Goal: Task Accomplishment & Management: Use online tool/utility

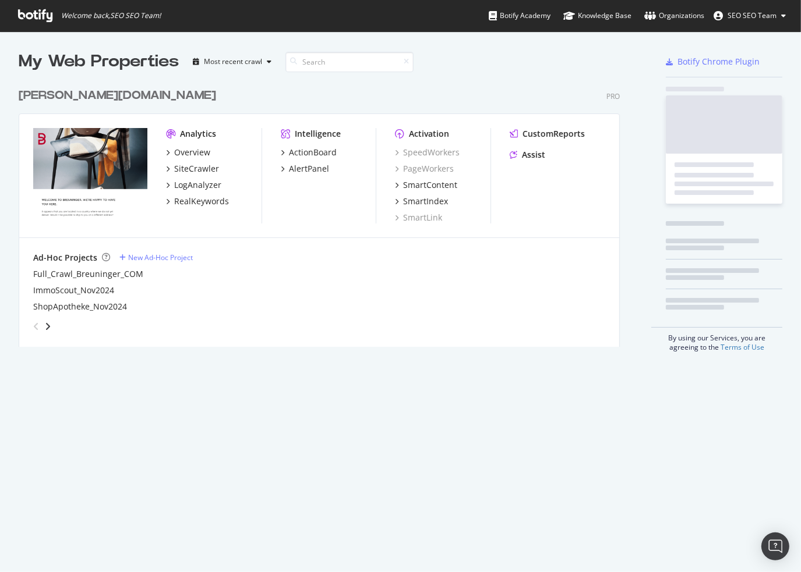
scroll to position [564, 782]
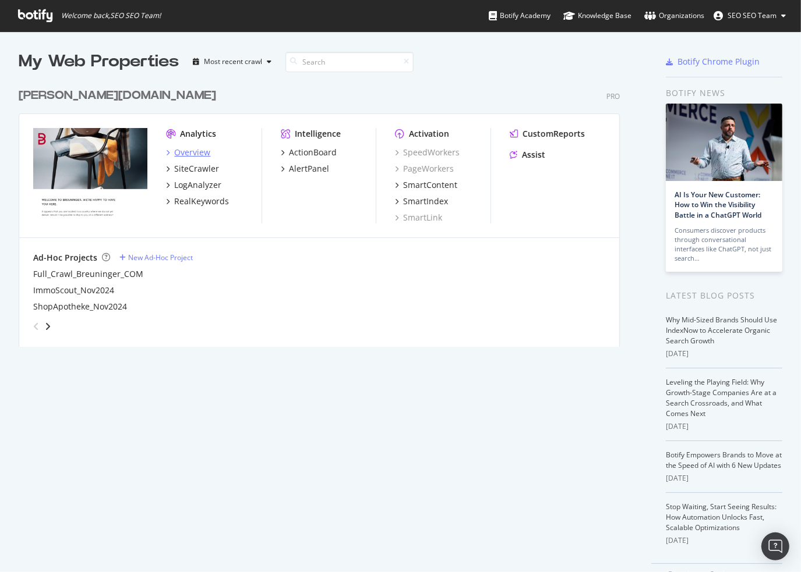
click at [197, 157] on div "Overview" at bounding box center [192, 153] width 36 height 12
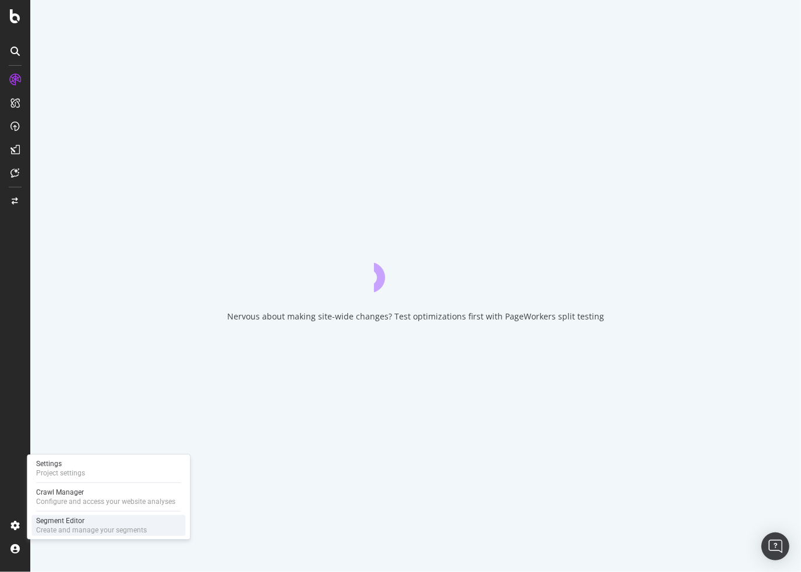
click at [94, 525] on div "Segment Editor" at bounding box center [91, 520] width 111 height 9
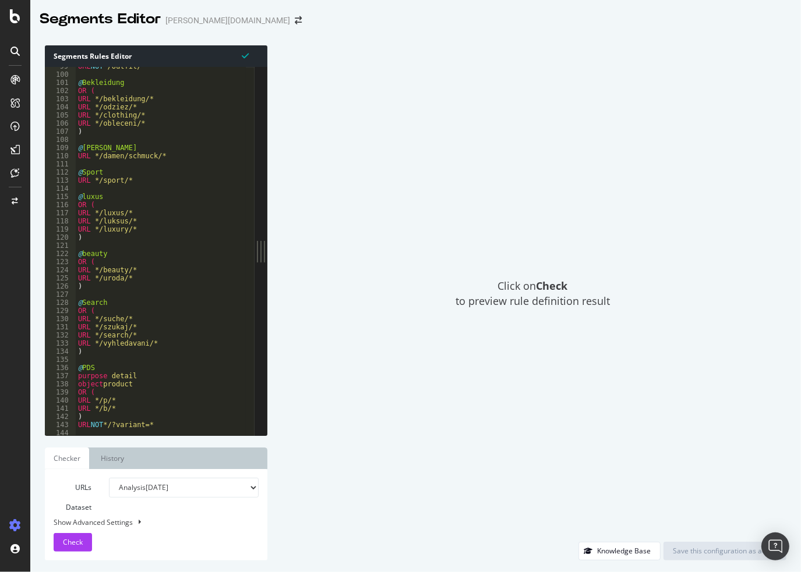
scroll to position [327, 0]
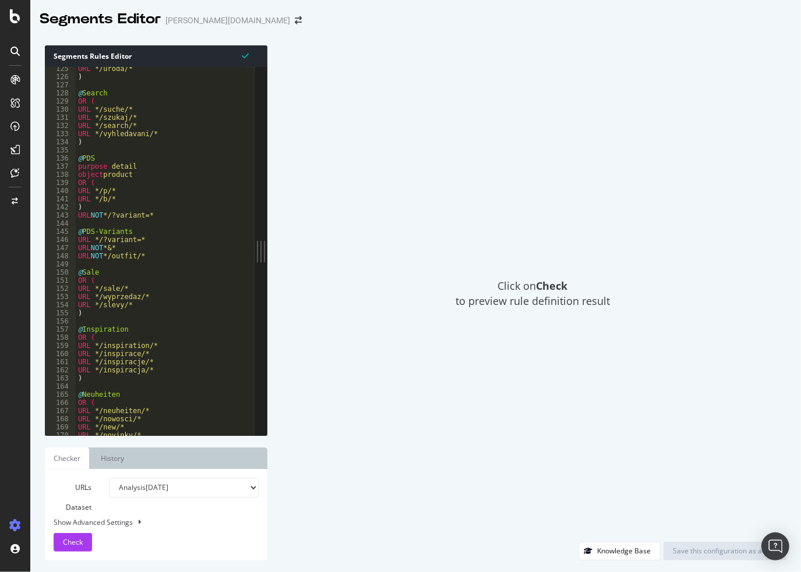
click at [175, 265] on div "URL */uroda/* ) @ Search OR ( URL */suche/* URL */szukaj/* URL */search/* URL *…" at bounding box center [214, 253] width 277 height 377
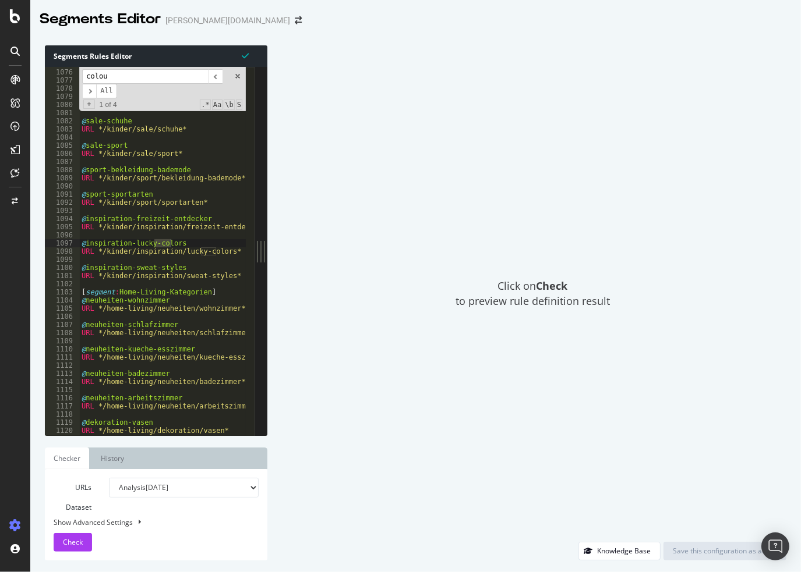
scroll to position [6224, 0]
type input "colour"
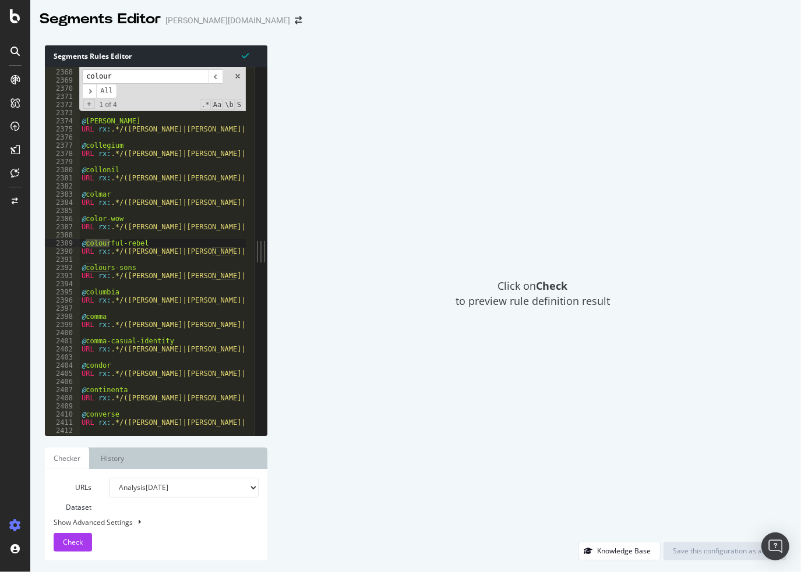
scroll to position [0, 1]
type textarea "URL rx:.*/([PERSON_NAME]|[PERSON_NAME]|b|brands)/colourful-rebel/.*"
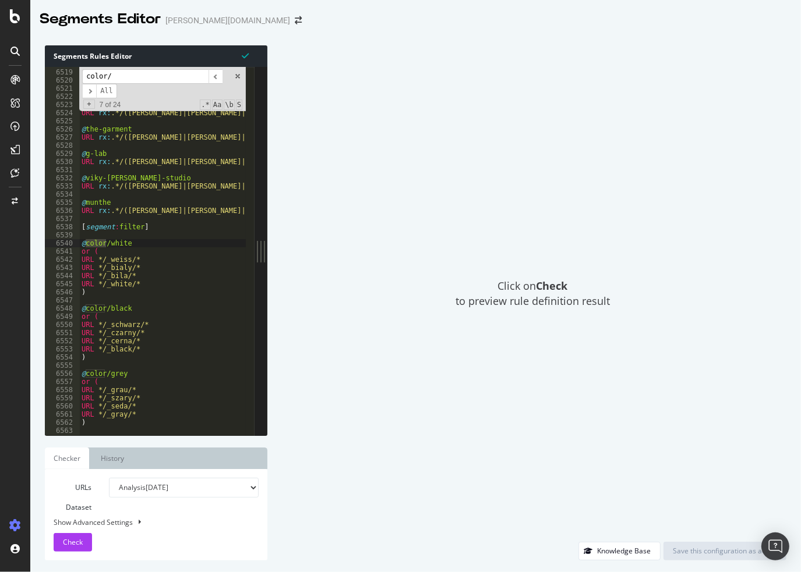
type input "color/b"
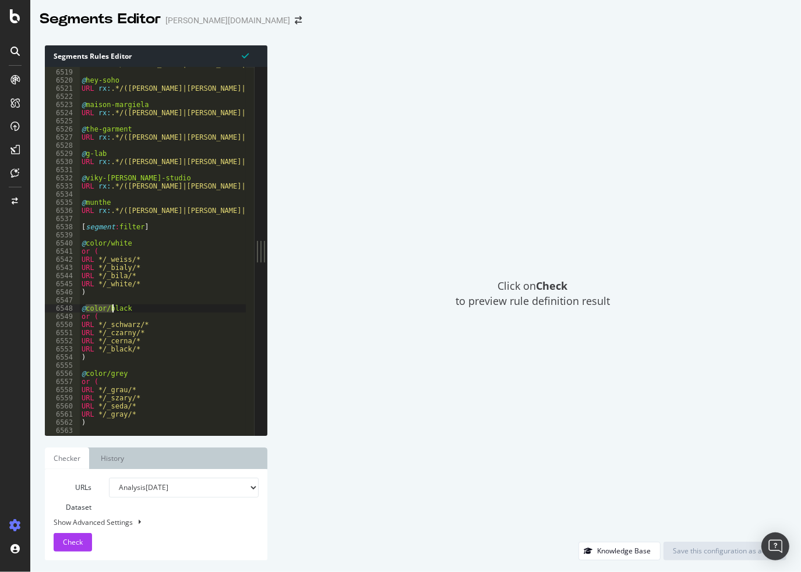
click at [175, 265] on div "URL rx : .*/([PERSON_NAME]|[PERSON_NAME]|b|brands)/maanesten/.* @ hey-soho URL …" at bounding box center [217, 248] width 277 height 377
click at [146, 253] on div "URL rx : .*/([PERSON_NAME]|[PERSON_NAME]|b|brands)/maanesten/.* @ hey-soho URL …" at bounding box center [217, 248] width 277 height 377
type textarea "or ("
